Goal: Find specific page/section: Find specific page/section

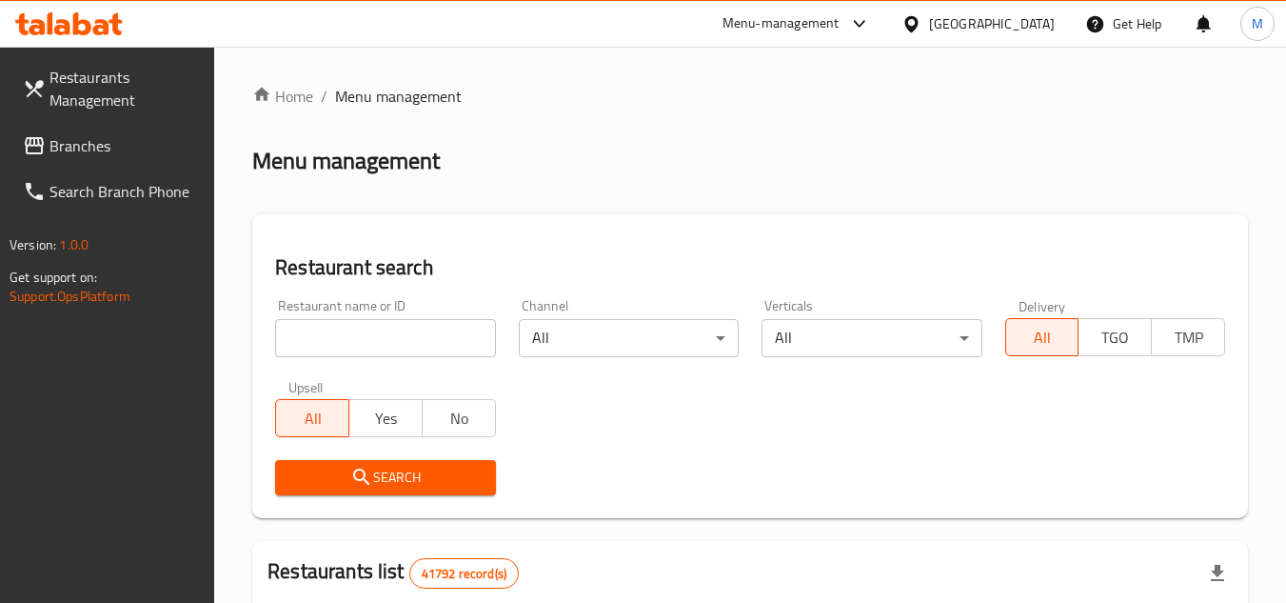
click at [392, 352] on input "search" at bounding box center [385, 338] width 220 height 38
paste input "26784"
click at [362, 475] on icon "submit" at bounding box center [361, 477] width 23 height 23
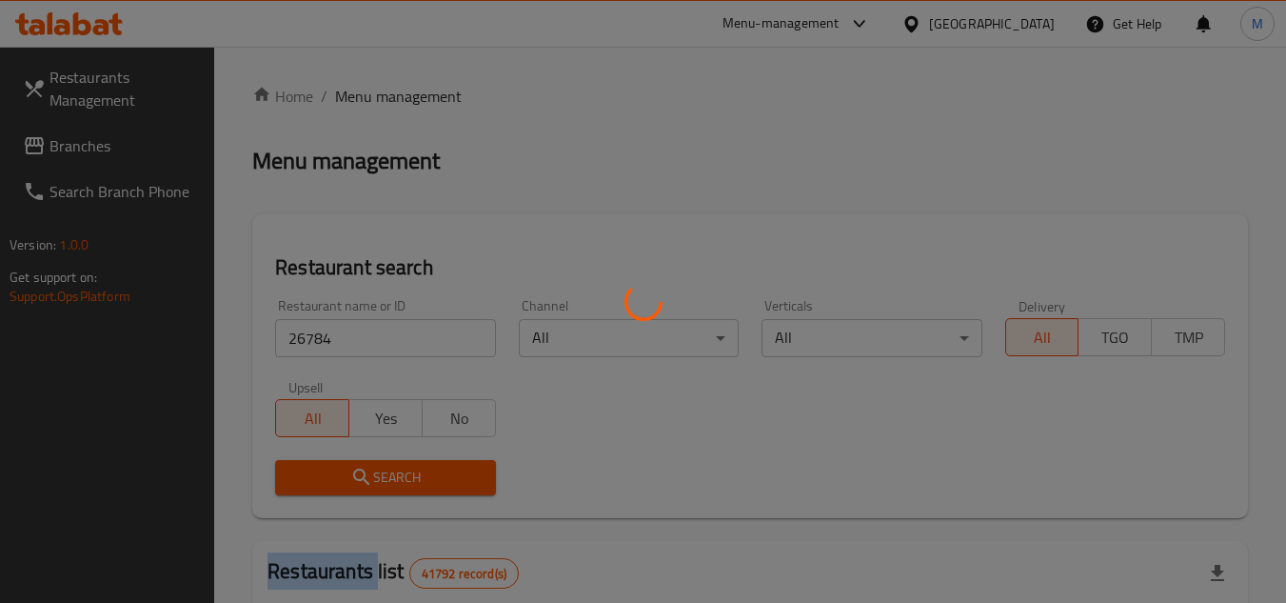
click at [362, 475] on div at bounding box center [643, 301] width 1286 height 603
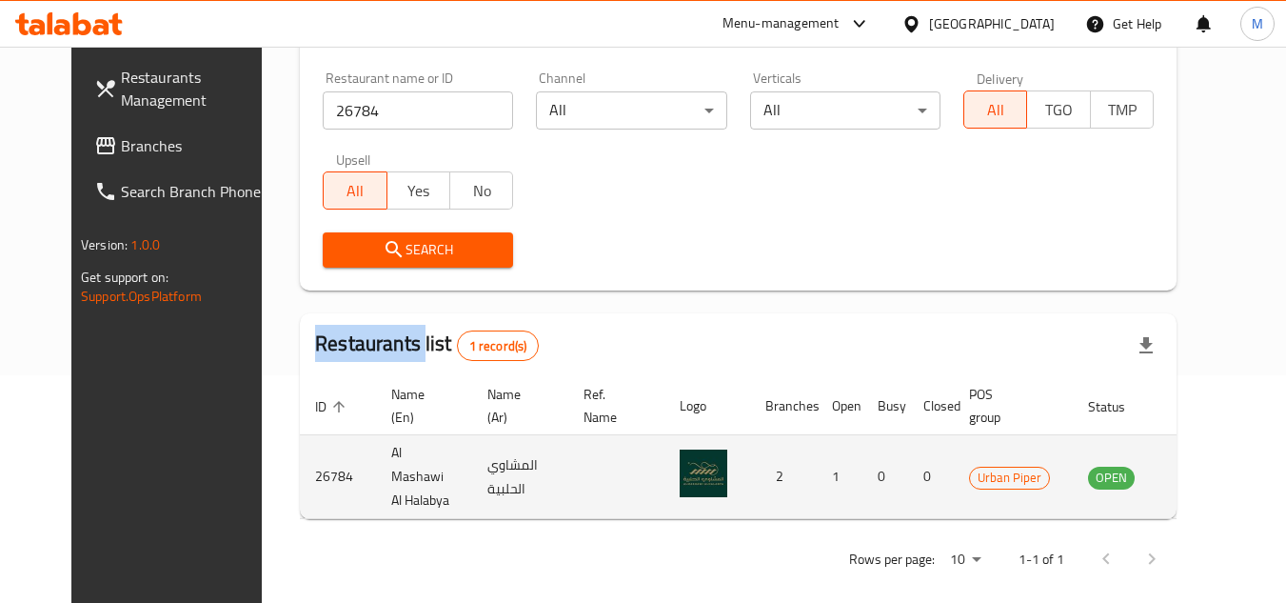
scroll to position [230, 0]
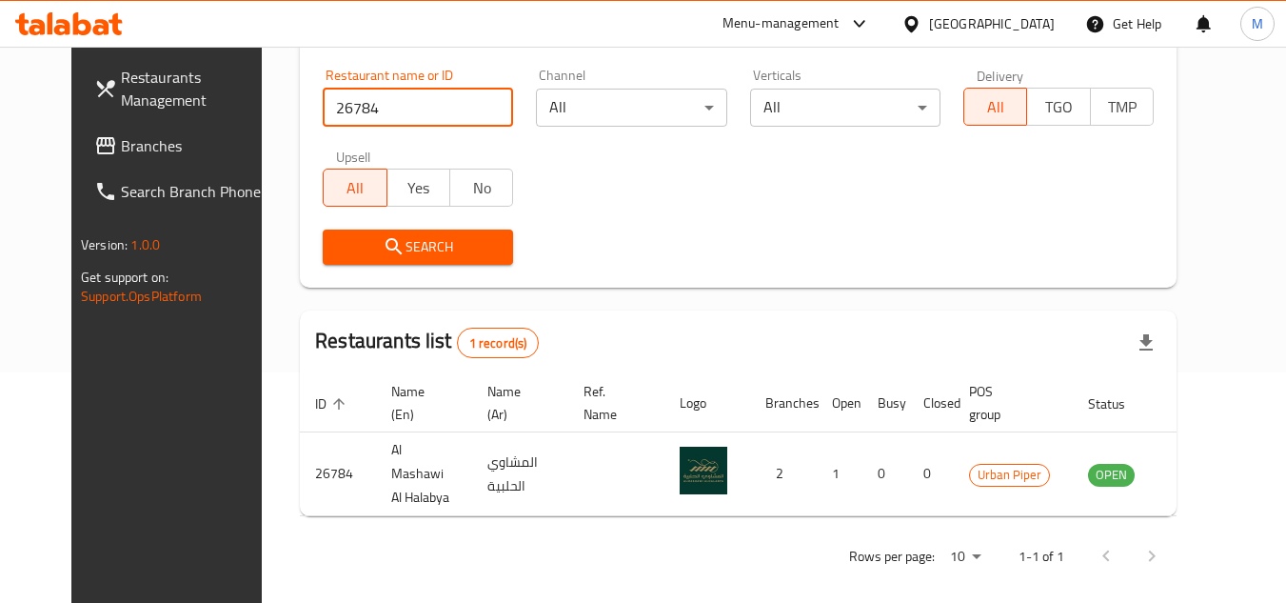
click at [398, 109] on input "26784" at bounding box center [418, 108] width 190 height 38
paste input "645926"
click at [417, 244] on span "Search" at bounding box center [418, 247] width 160 height 24
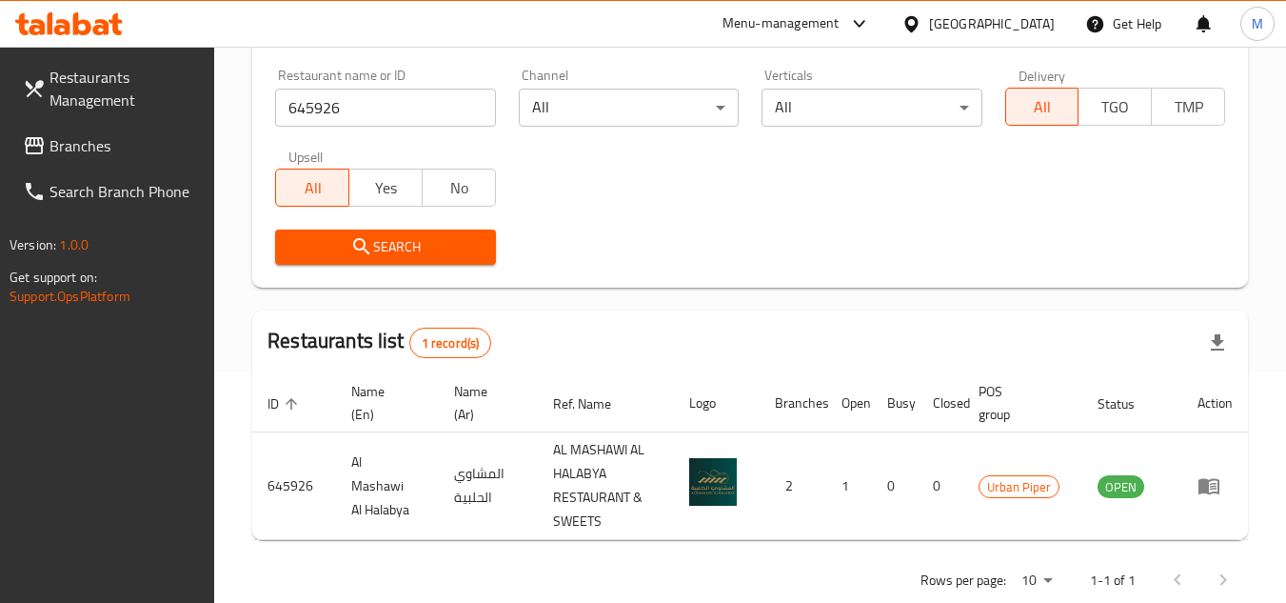
click at [307, 108] on input "645926" at bounding box center [385, 108] width 220 height 38
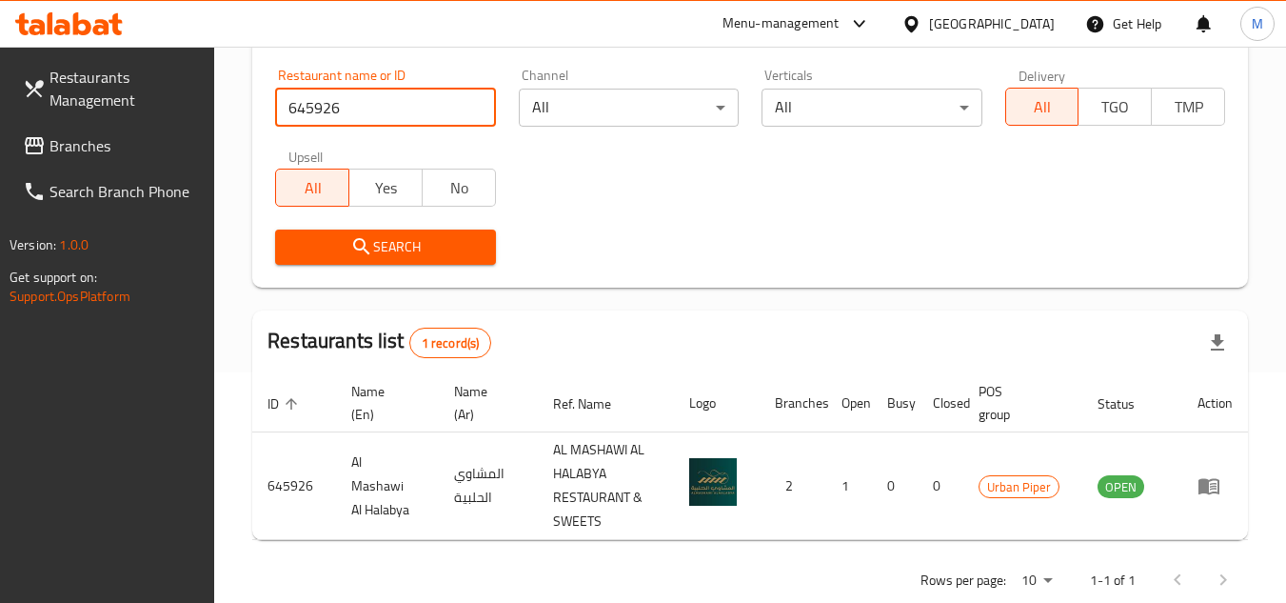
click at [307, 108] on input "645926" at bounding box center [385, 108] width 220 height 38
paste input "11780"
click at [332, 253] on span "Search" at bounding box center [384, 247] width 189 height 24
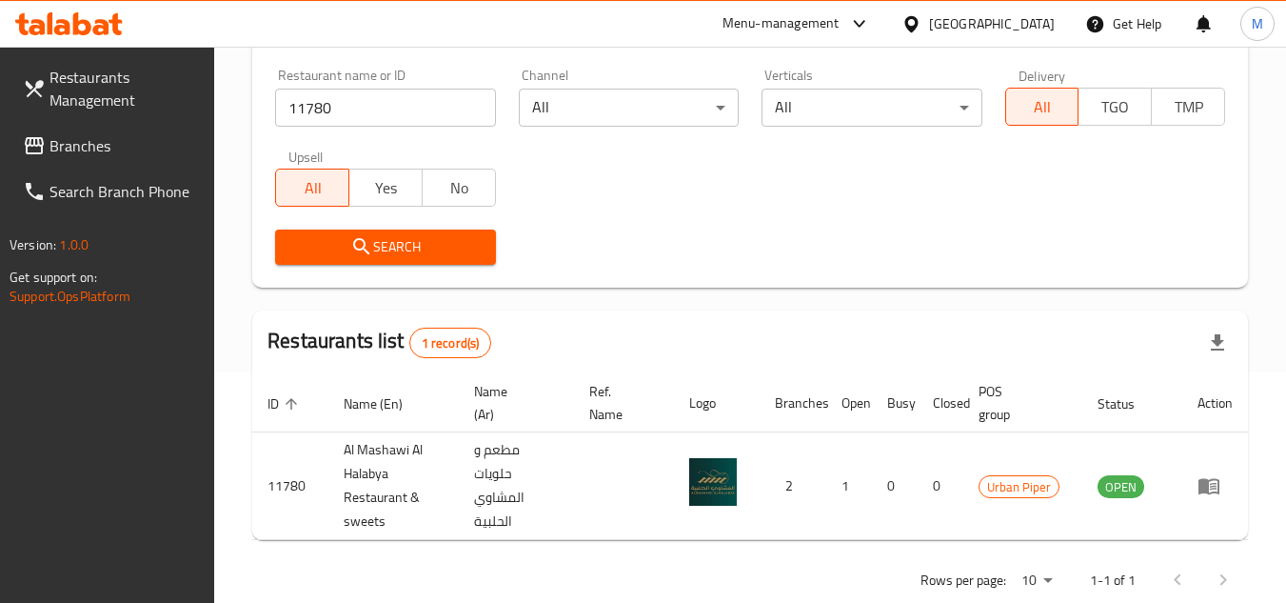
click at [327, 96] on input "11780" at bounding box center [385, 108] width 220 height 38
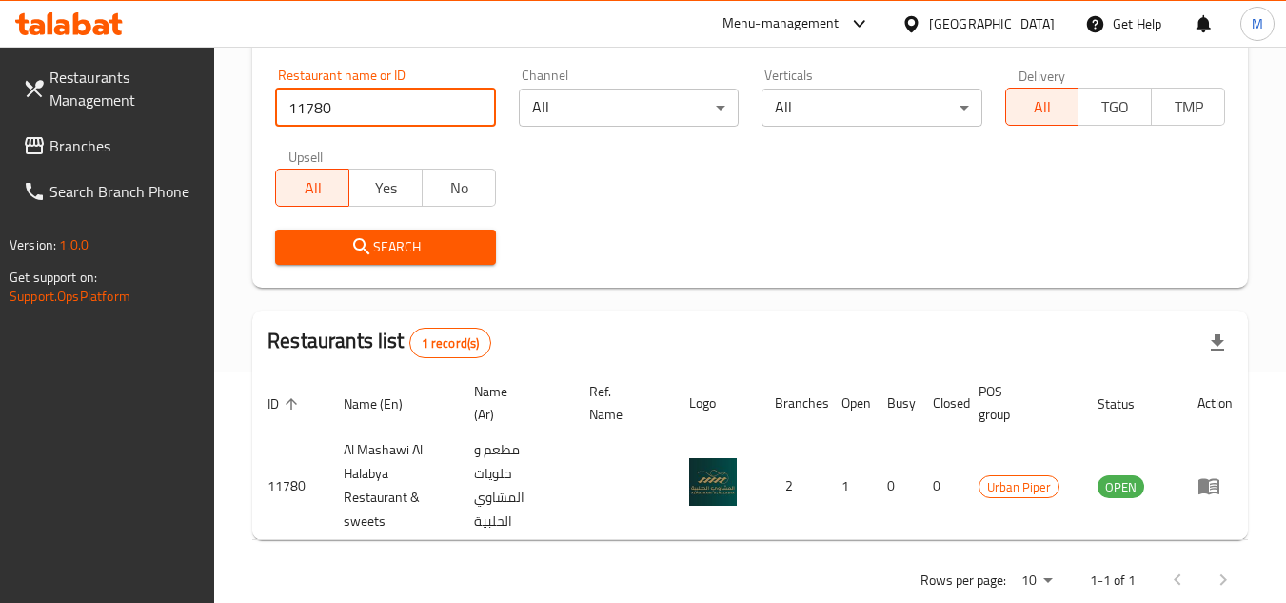
click at [327, 96] on input "11780" at bounding box center [385, 108] width 220 height 38
paste input "643161"
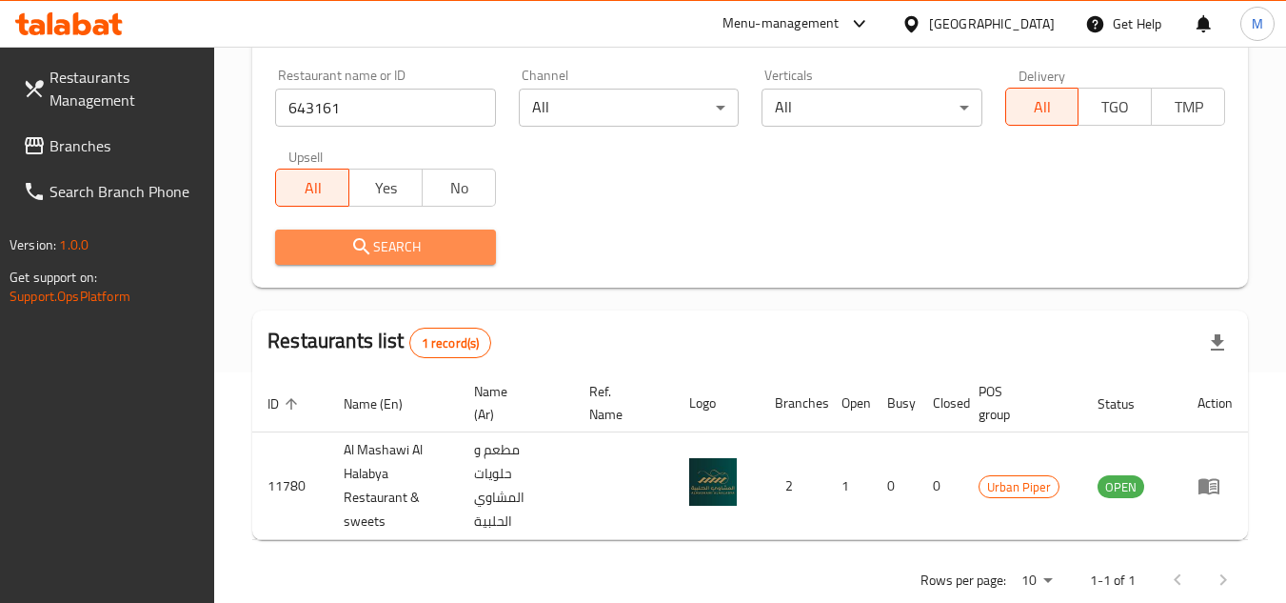
click at [347, 241] on span "Search" at bounding box center [384, 247] width 189 height 24
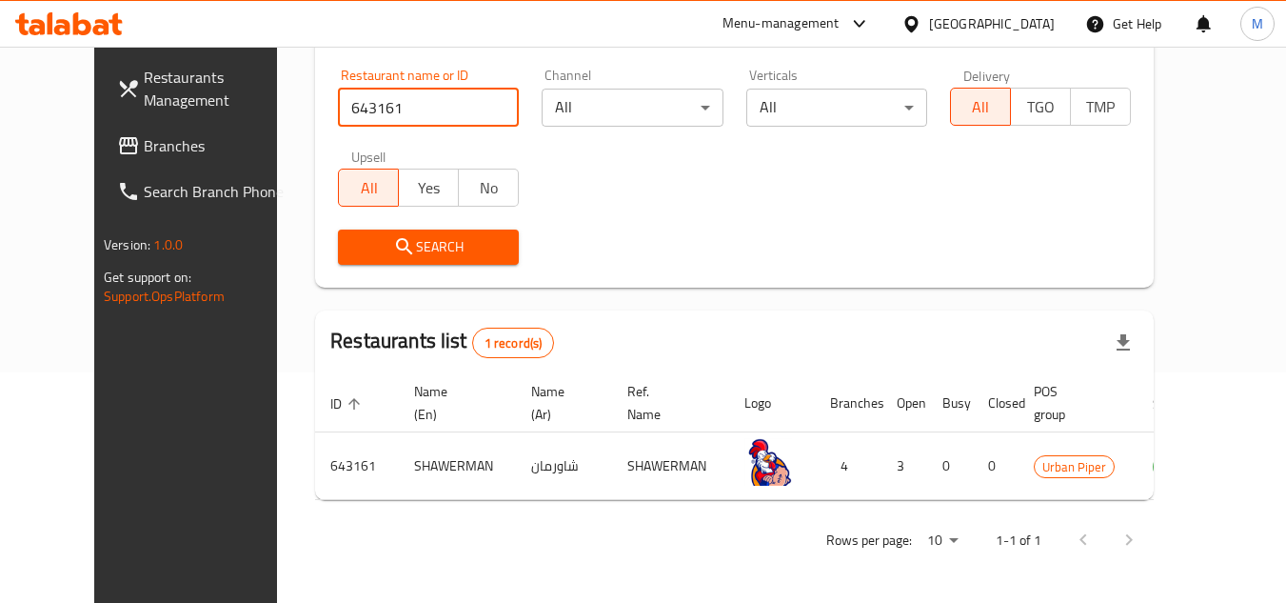
click at [351, 98] on input "643161" at bounding box center [428, 108] width 181 height 38
paste input "707245"
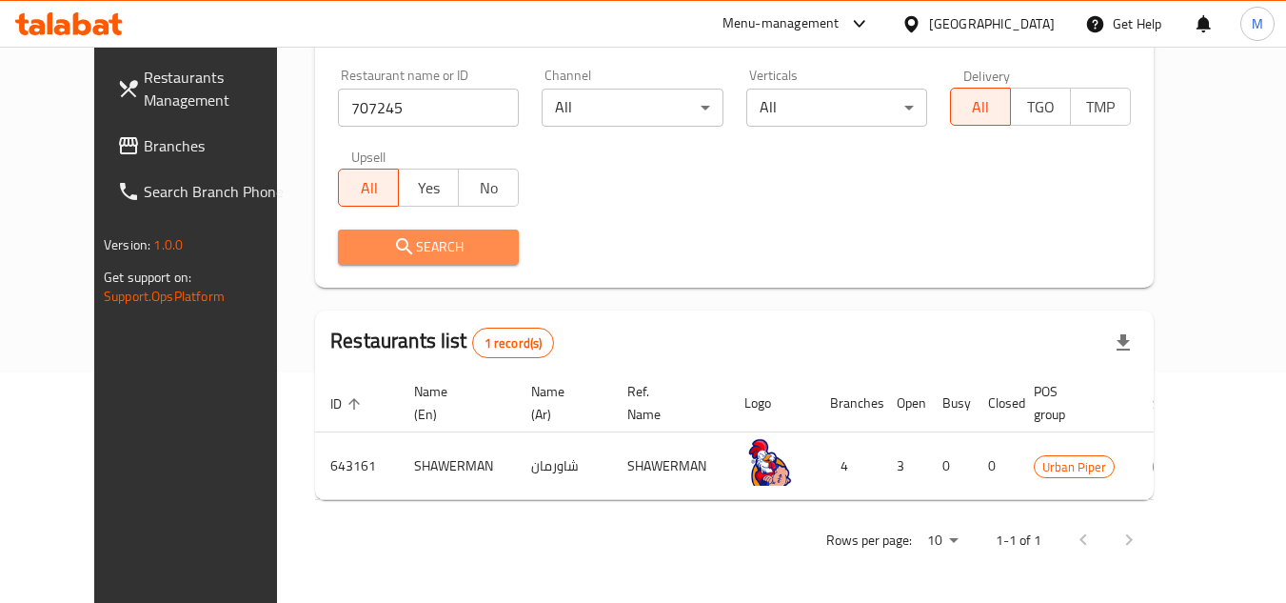
click at [385, 259] on button "Search" at bounding box center [428, 246] width 181 height 35
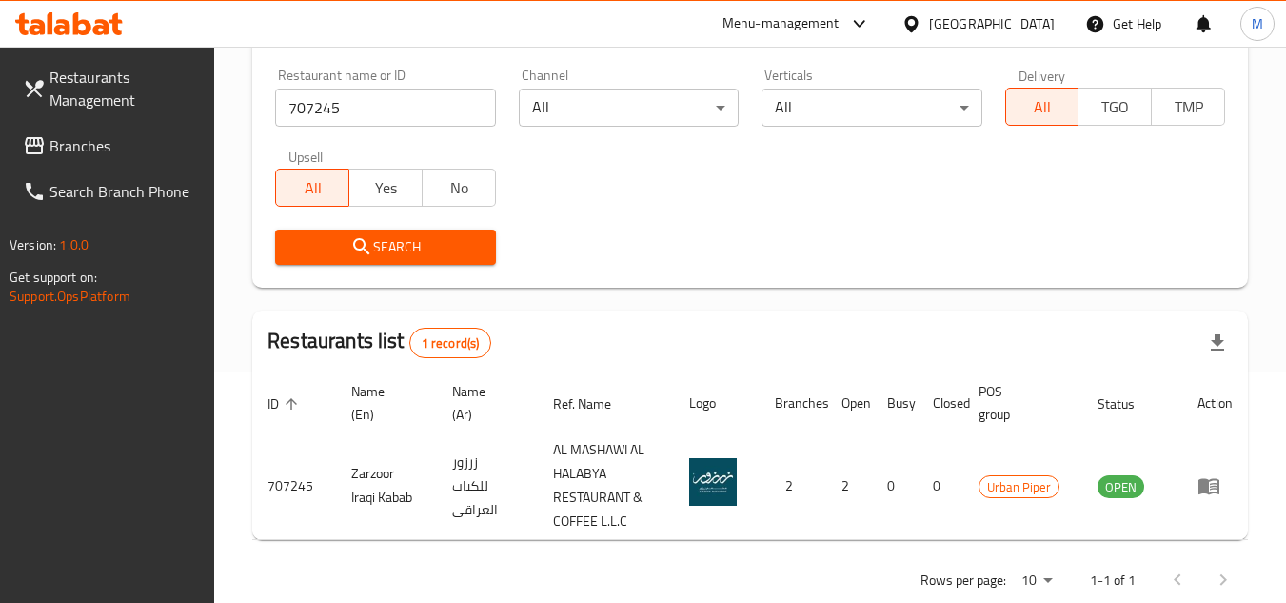
click at [350, 108] on input "707245" at bounding box center [385, 108] width 220 height 38
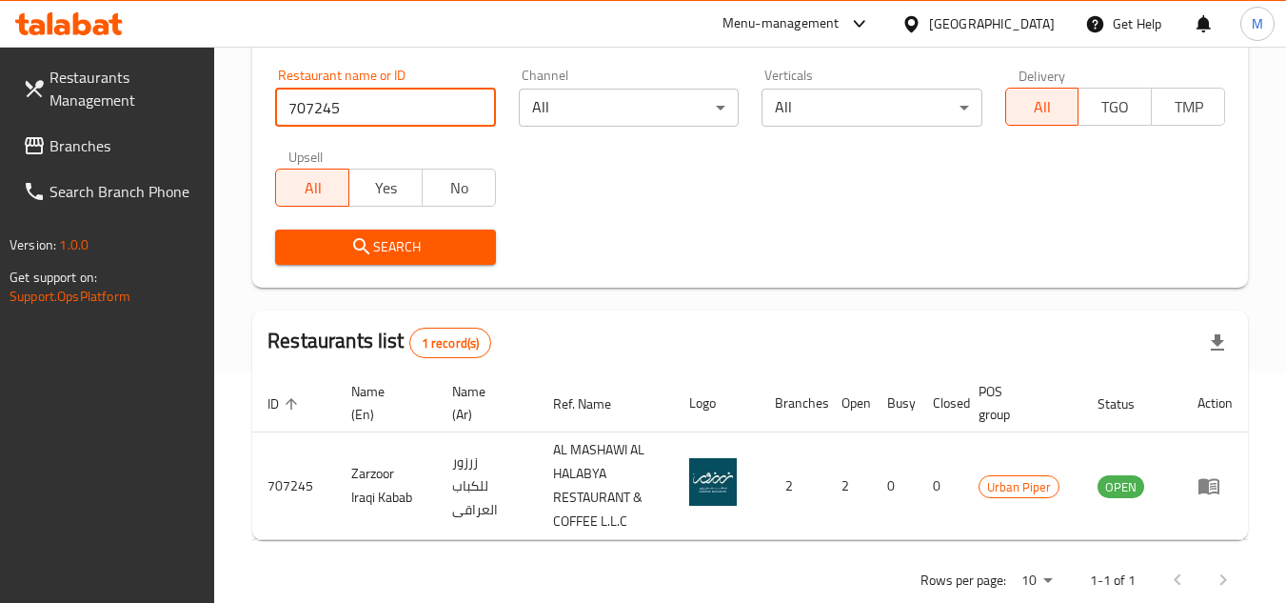
click at [350, 108] on input "707245" at bounding box center [385, 108] width 220 height 38
paste input "13048"
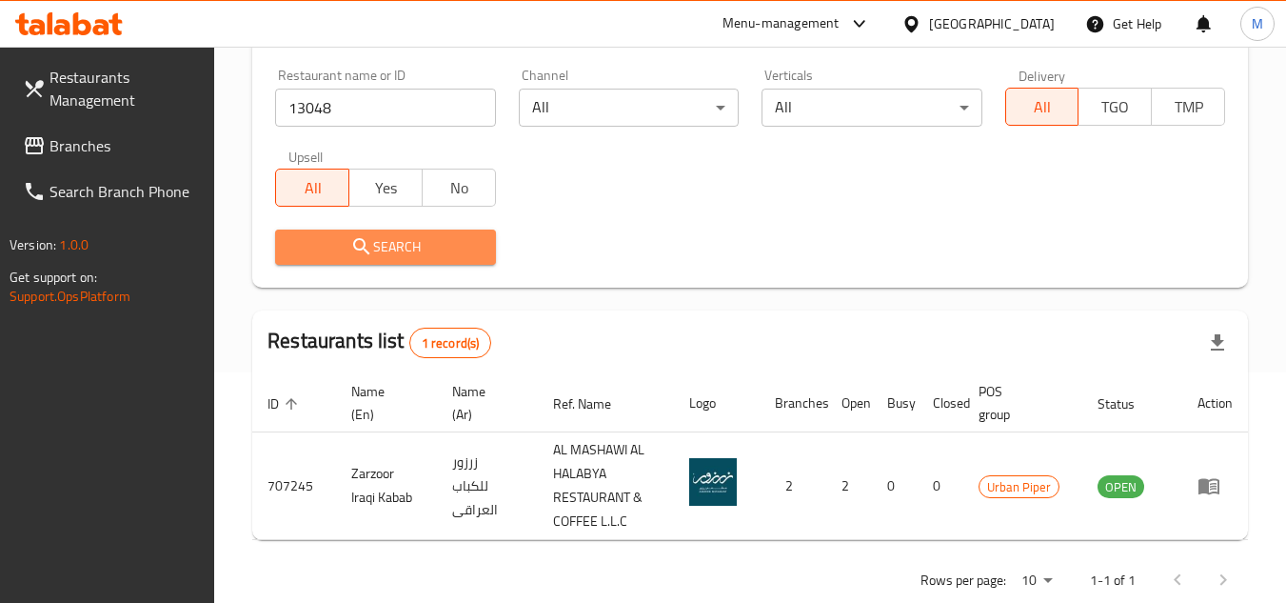
click at [372, 242] on span "Search" at bounding box center [384, 247] width 189 height 24
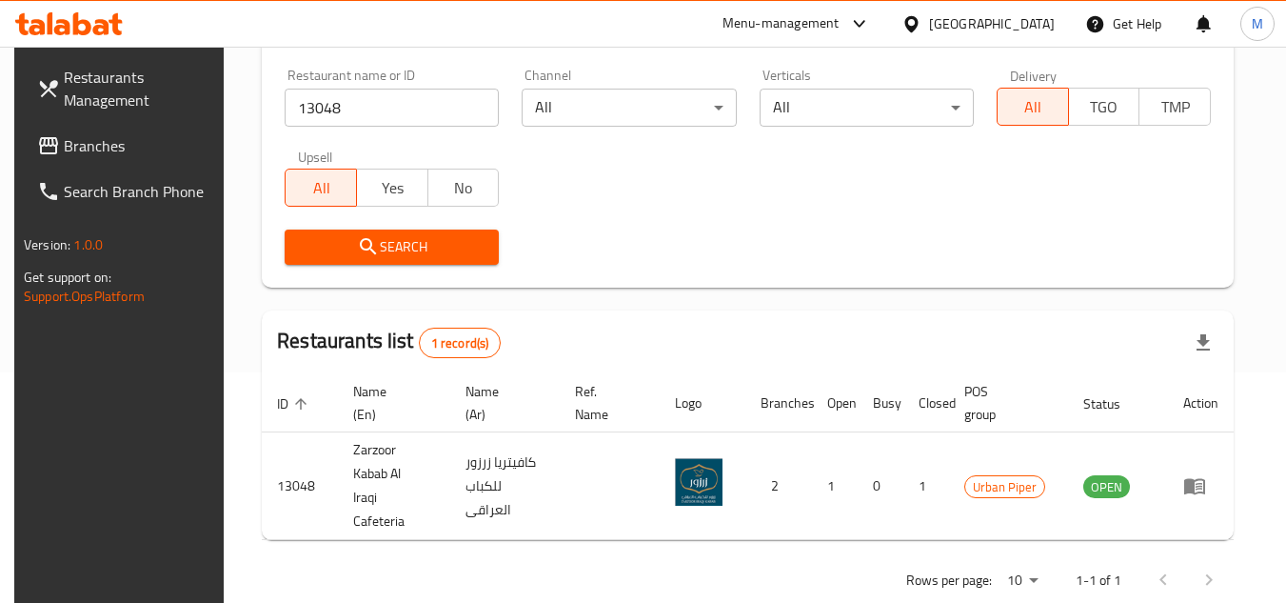
click at [370, 107] on input "13048" at bounding box center [392, 108] width 214 height 38
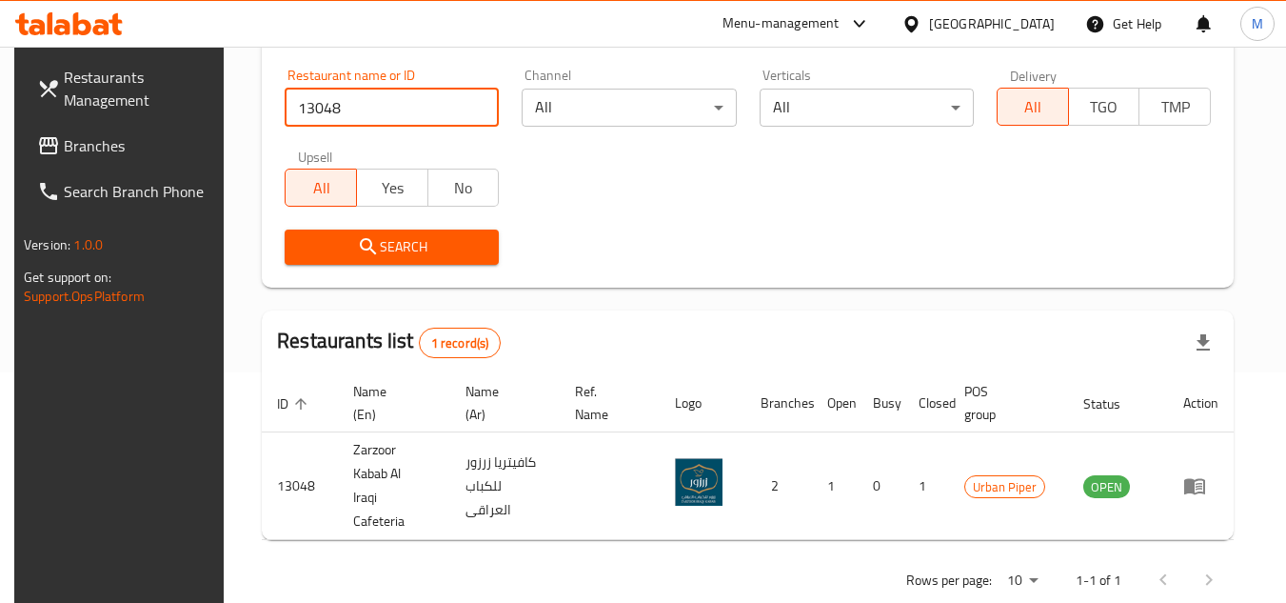
click at [370, 107] on input "13048" at bounding box center [392, 108] width 214 height 38
paste input "707271"
type input "707271"
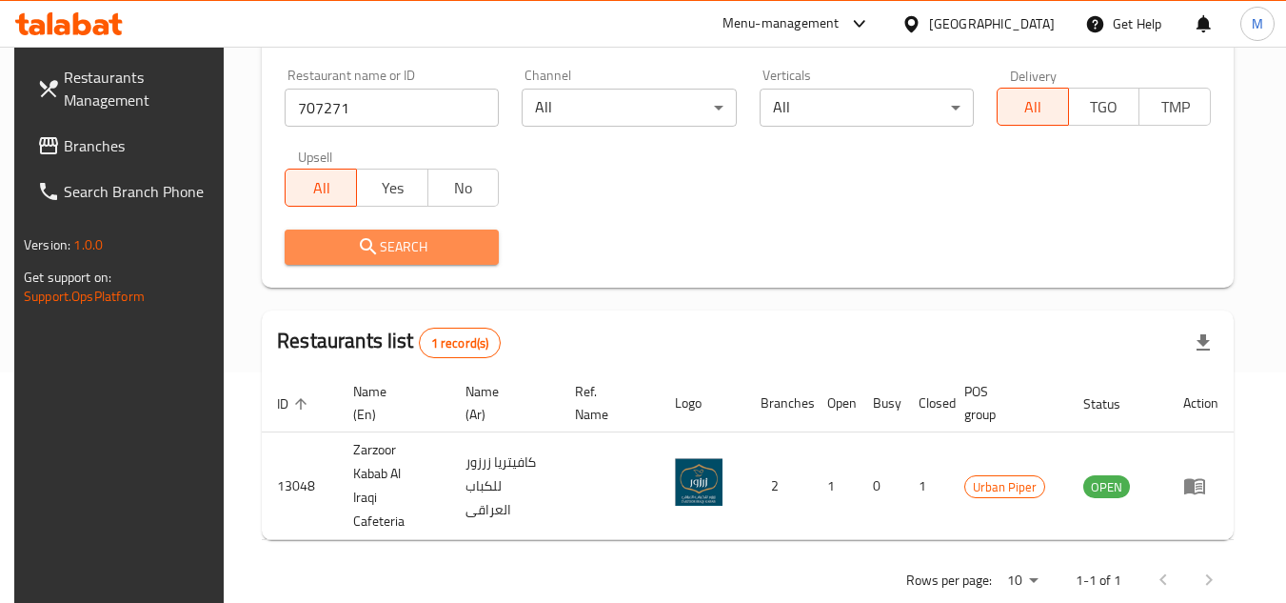
click at [381, 248] on span "Search" at bounding box center [392, 247] width 184 height 24
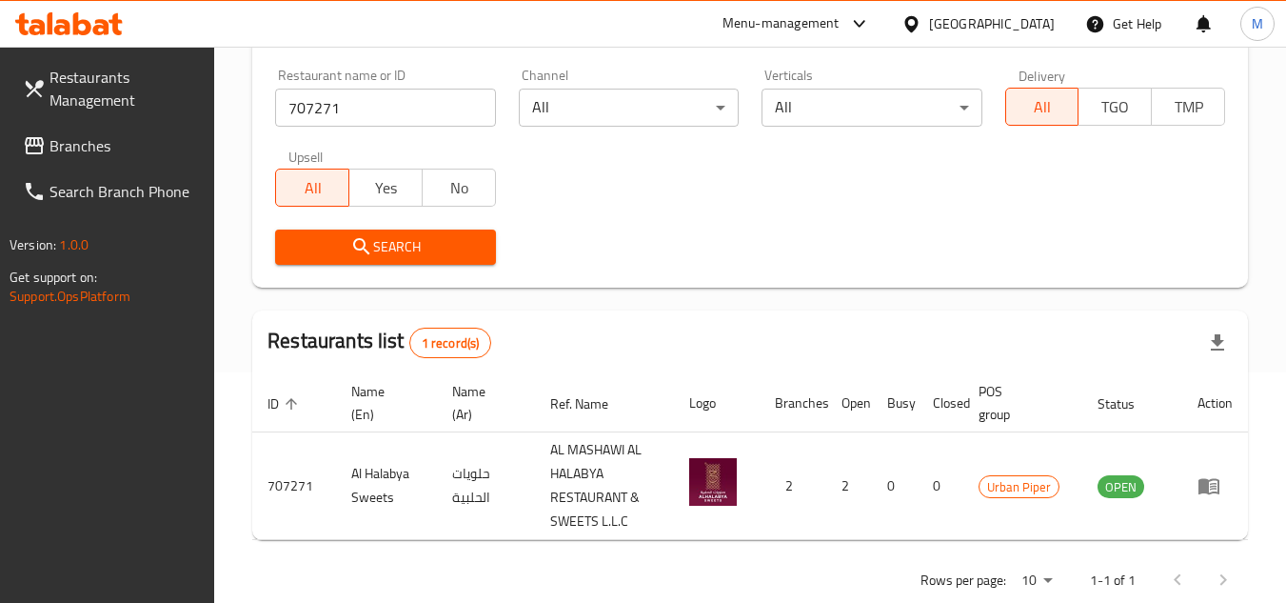
scroll to position [270, 0]
